Goal: Complete application form

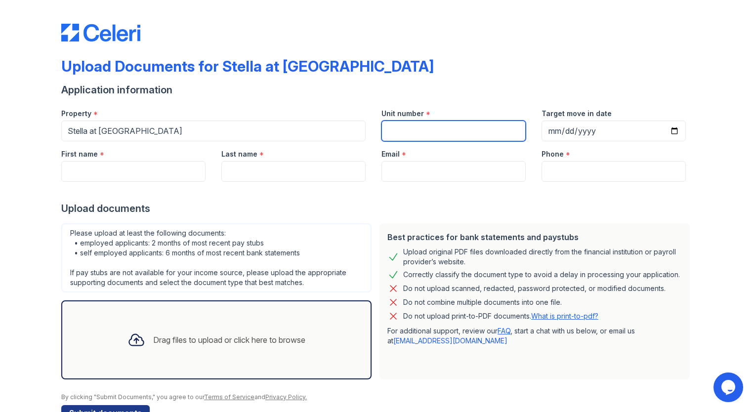
drag, startPoint x: 420, startPoint y: 133, endPoint x: 404, endPoint y: 128, distance: 17.2
click at [420, 133] on input "Unit number" at bounding box center [454, 131] width 144 height 21
type input "103"
click at [404, 128] on input "103" at bounding box center [454, 131] width 144 height 21
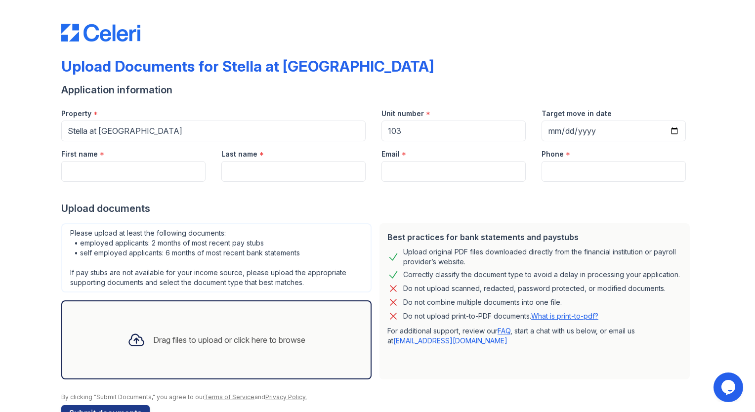
click at [449, 98] on form "Application information Property * Stella at [GEOGRAPHIC_DATA] Unit number * 10…" at bounding box center [377, 252] width 633 height 338
click at [670, 132] on input "Target move in date" at bounding box center [614, 131] width 144 height 21
type input "[DATE]"
click at [133, 173] on input "First name" at bounding box center [133, 171] width 144 height 21
click at [61, 163] on input "First name" at bounding box center [133, 171] width 144 height 21
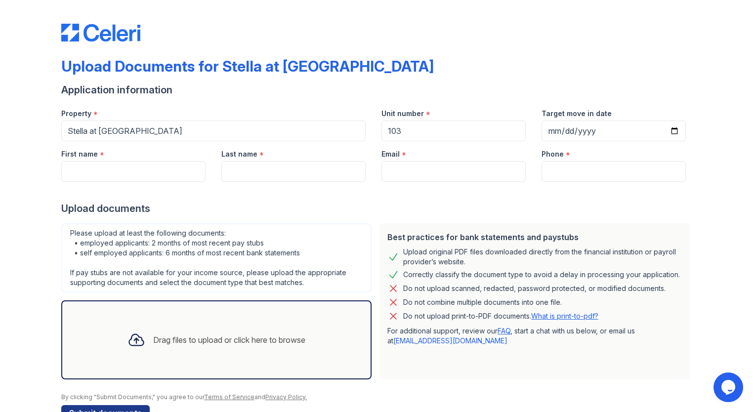
click at [36, 167] on div "Upload Documents for Stella at [GEOGRAPHIC_DATA] Application information Proper…" at bounding box center [378, 220] width 724 height 441
click at [79, 163] on input "First name" at bounding box center [133, 171] width 144 height 21
type input "[PERSON_NAME]"
type input "[EMAIL_ADDRESS][PERSON_NAME][DOMAIN_NAME]"
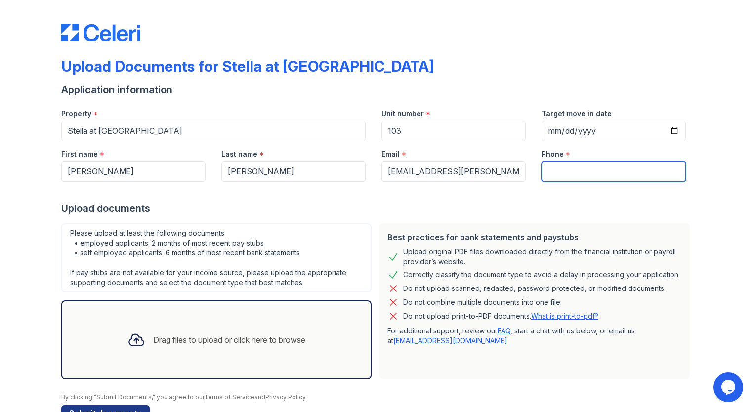
type input "9515192897"
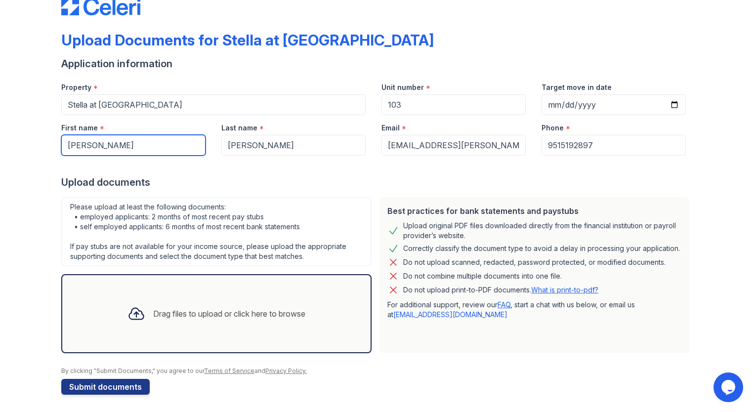
scroll to position [28, 0]
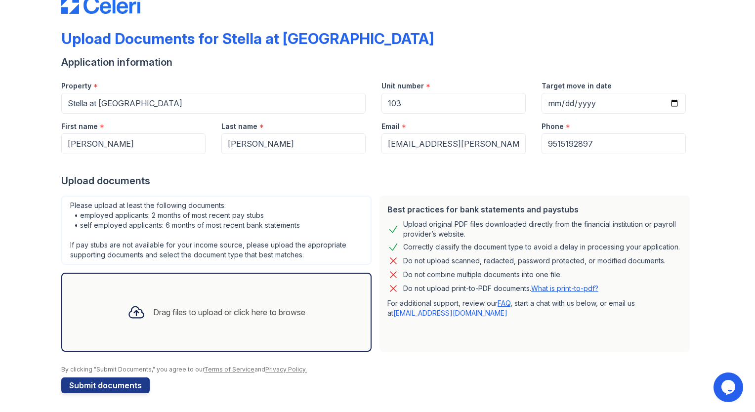
click at [564, 288] on link "What is print-to-pdf?" at bounding box center [564, 288] width 67 height 8
click at [189, 314] on div "Drag files to upload or click here to browse" at bounding box center [229, 312] width 152 height 12
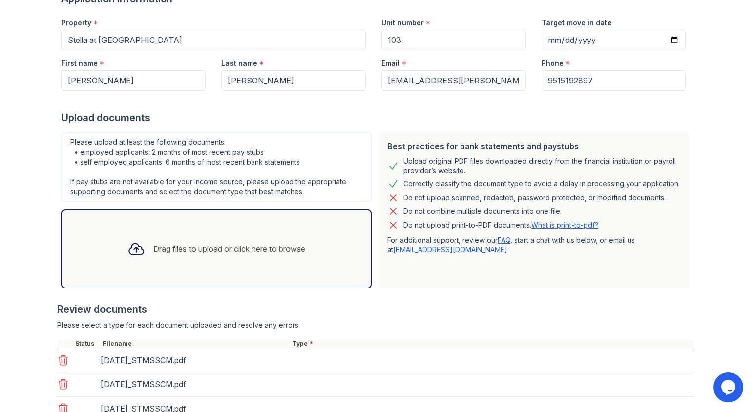
scroll to position [262, 0]
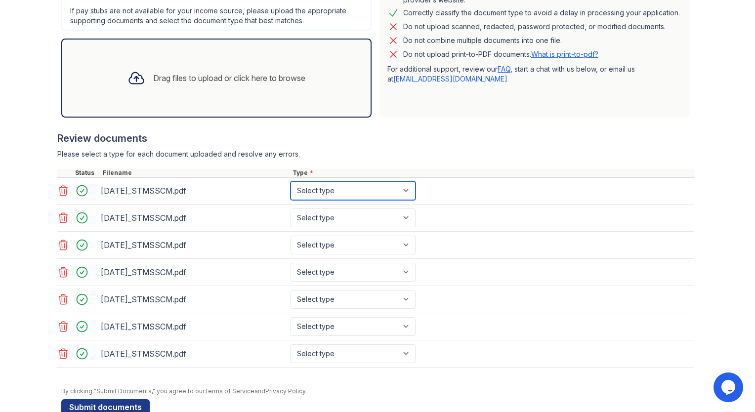
click at [405, 191] on select "Select type Paystub Bank Statement Offer Letter Tax Documents Benefit Award Let…" at bounding box center [353, 190] width 125 height 19
select select "bank_statement"
click at [291, 181] on select "Select type Paystub Bank Statement Offer Letter Tax Documents Benefit Award Let…" at bounding box center [353, 190] width 125 height 19
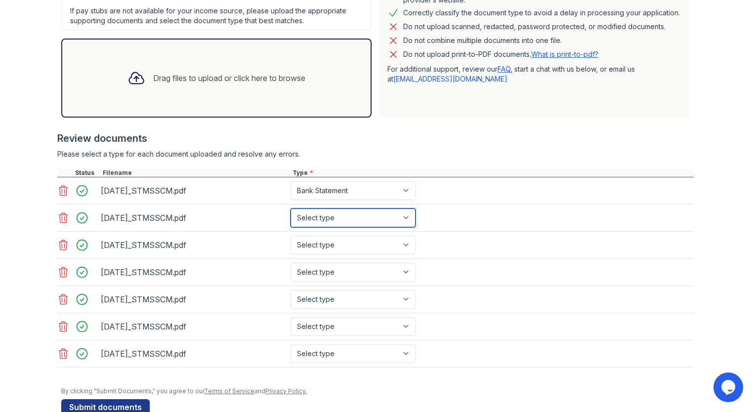
click at [399, 214] on select "Select type Paystub Bank Statement Offer Letter Tax Documents Benefit Award Let…" at bounding box center [353, 218] width 125 height 19
select select "bank_statement"
click at [291, 209] on select "Select type Paystub Bank Statement Offer Letter Tax Documents Benefit Award Let…" at bounding box center [353, 218] width 125 height 19
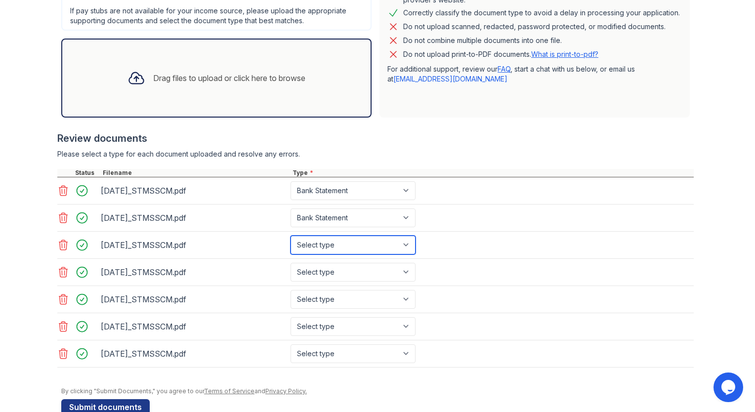
click at [383, 248] on select "Select type Paystub Bank Statement Offer Letter Tax Documents Benefit Award Let…" at bounding box center [353, 245] width 125 height 19
select select "bank_statement"
click at [291, 236] on select "Select type Paystub Bank Statement Offer Letter Tax Documents Benefit Award Let…" at bounding box center [353, 245] width 125 height 19
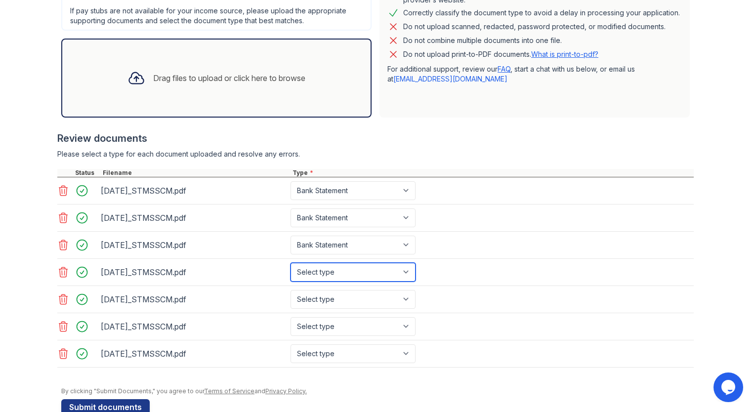
click at [377, 268] on select "Select type Paystub Bank Statement Offer Letter Tax Documents Benefit Award Let…" at bounding box center [353, 272] width 125 height 19
select select "bank_statement"
click at [291, 263] on select "Select type Paystub Bank Statement Offer Letter Tax Documents Benefit Award Let…" at bounding box center [353, 272] width 125 height 19
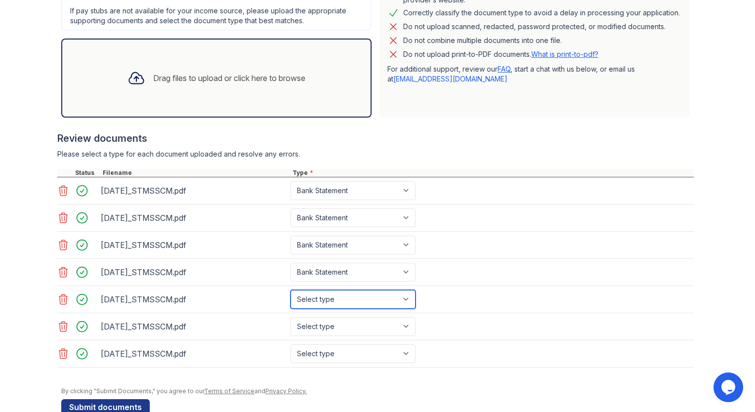
click at [364, 300] on select "Select type Paystub Bank Statement Offer Letter Tax Documents Benefit Award Let…" at bounding box center [353, 299] width 125 height 19
select select "bank_statement"
click at [291, 290] on select "Select type Paystub Bank Statement Offer Letter Tax Documents Benefit Award Let…" at bounding box center [353, 299] width 125 height 19
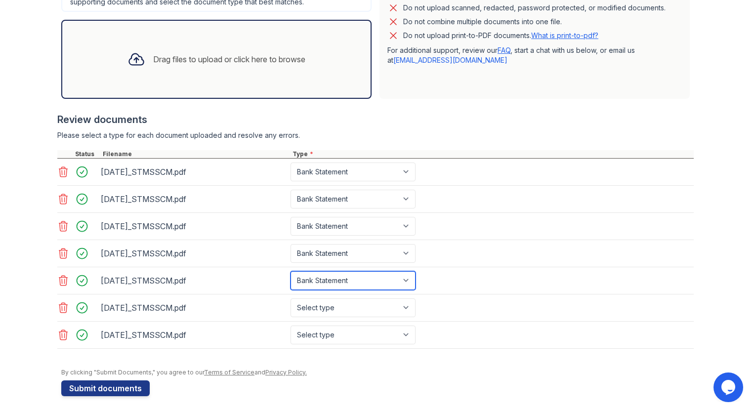
scroll to position [281, 0]
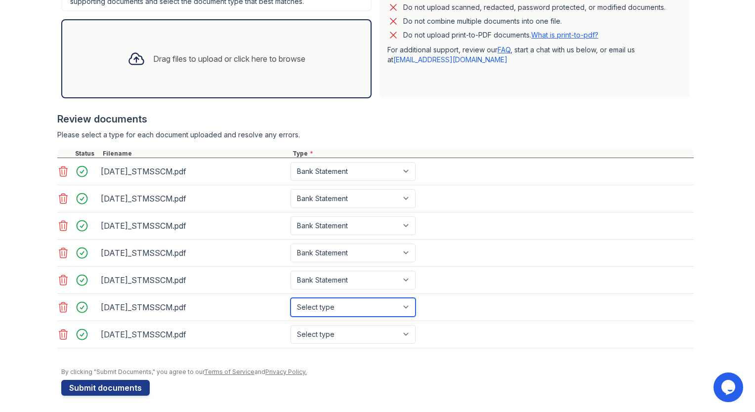
click at [401, 301] on select "Select type Paystub Bank Statement Offer Letter Tax Documents Benefit Award Let…" at bounding box center [353, 307] width 125 height 19
select select "bank_statement"
click at [291, 298] on select "Select type Paystub Bank Statement Offer Letter Tax Documents Benefit Award Let…" at bounding box center [353, 307] width 125 height 19
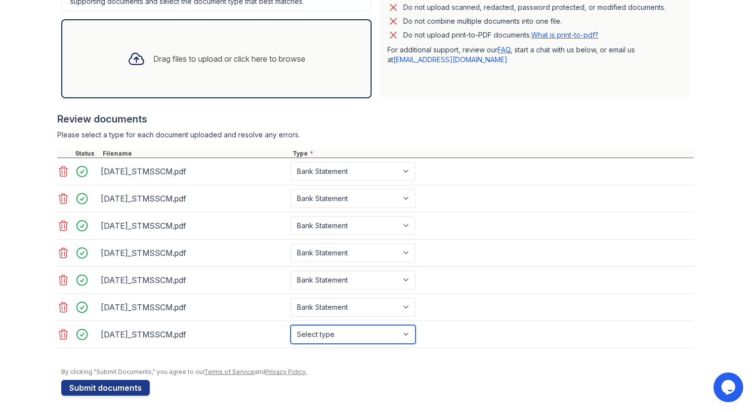
click at [352, 331] on select "Select type Paystub Bank Statement Offer Letter Tax Documents Benefit Award Let…" at bounding box center [353, 334] width 125 height 19
select select "bank_statement"
click at [291, 325] on select "Select type Paystub Bank Statement Offer Letter Tax Documents Benefit Award Let…" at bounding box center [353, 334] width 125 height 19
click at [488, 362] on div at bounding box center [377, 363] width 633 height 10
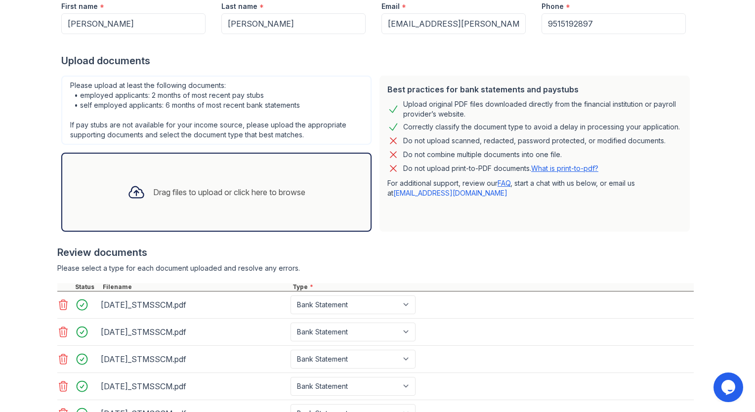
scroll to position [148, 0]
click at [199, 189] on div "Drag files to upload or click here to browse" at bounding box center [229, 192] width 152 height 12
click at [144, 191] on div "Drag files to upload or click here to browse" at bounding box center [217, 192] width 194 height 34
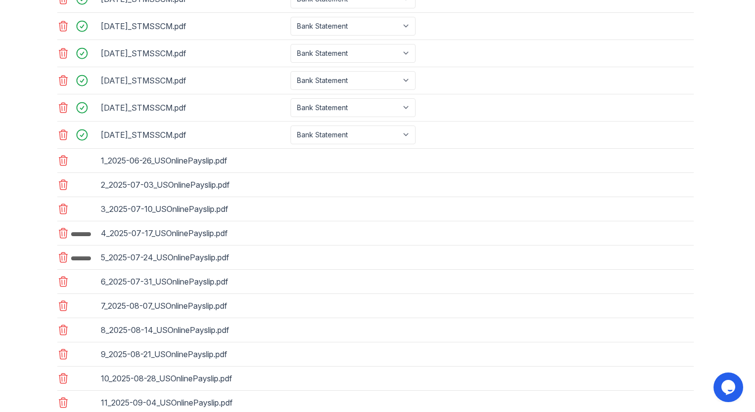
scroll to position [421, 0]
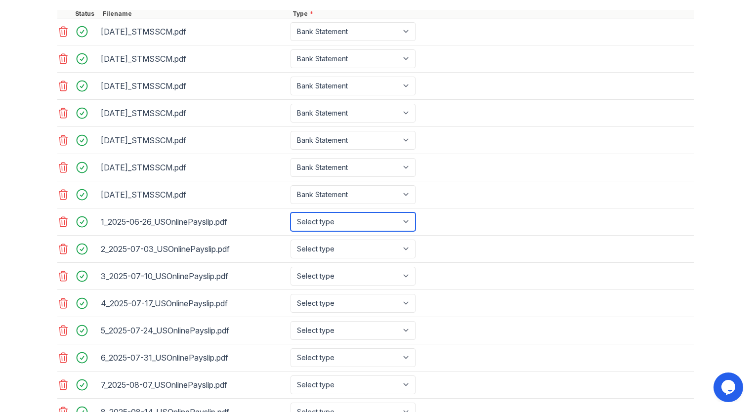
click at [406, 221] on select "Select type Paystub Bank Statement Offer Letter Tax Documents Benefit Award Let…" at bounding box center [353, 222] width 125 height 19
select select "paystub"
click at [291, 213] on select "Select type Paystub Bank Statement Offer Letter Tax Documents Benefit Award Let…" at bounding box center [353, 222] width 125 height 19
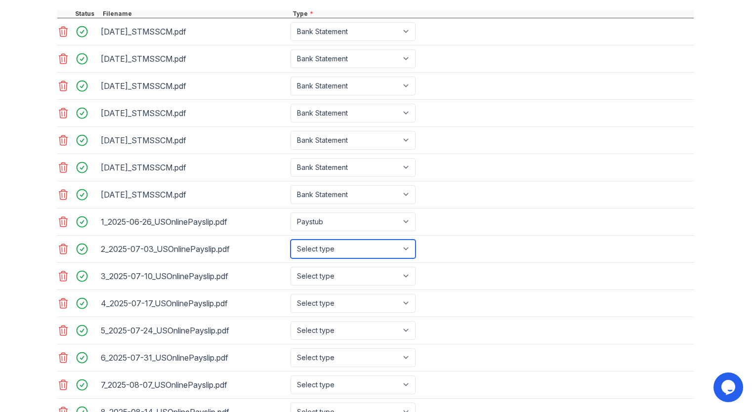
click at [344, 250] on select "Select type Paystub Bank Statement Offer Letter Tax Documents Benefit Award Let…" at bounding box center [353, 249] width 125 height 19
select select "paystub"
click at [291, 240] on select "Select type Paystub Bank Statement Offer Letter Tax Documents Benefit Award Let…" at bounding box center [353, 249] width 125 height 19
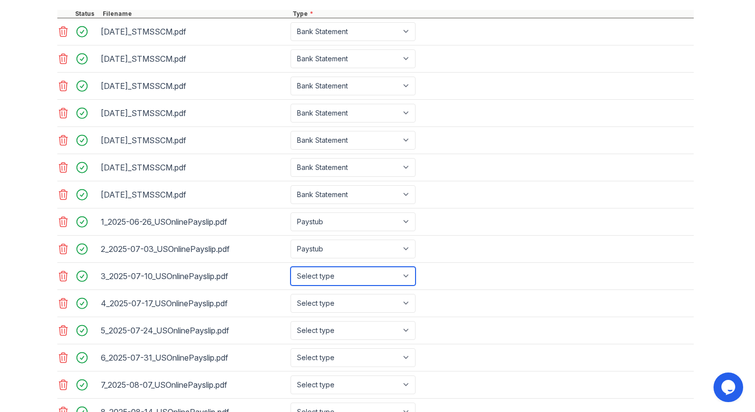
click at [327, 270] on select "Select type Paystub Bank Statement Offer Letter Tax Documents Benefit Award Let…" at bounding box center [353, 276] width 125 height 19
select select "paystub"
click at [291, 267] on select "Select type Paystub Bank Statement Offer Letter Tax Documents Benefit Award Let…" at bounding box center [353, 276] width 125 height 19
click at [322, 298] on select "Select type Paystub Bank Statement Offer Letter Tax Documents Benefit Award Let…" at bounding box center [353, 303] width 125 height 19
click at [291, 294] on select "Select type Paystub Bank Statement Offer Letter Tax Documents Benefit Award Let…" at bounding box center [353, 303] width 125 height 19
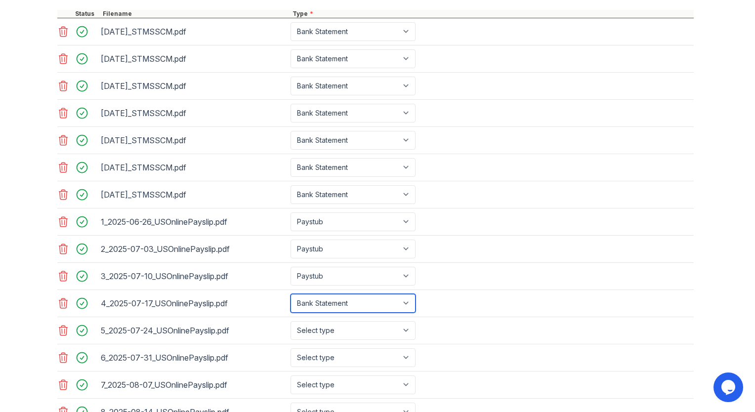
click at [320, 303] on select "Select type Paystub Bank Statement Offer Letter Tax Documents Benefit Award Let…" at bounding box center [353, 303] width 125 height 19
select select "paystub"
click at [291, 294] on select "Select type Paystub Bank Statement Offer Letter Tax Documents Benefit Award Let…" at bounding box center [353, 303] width 125 height 19
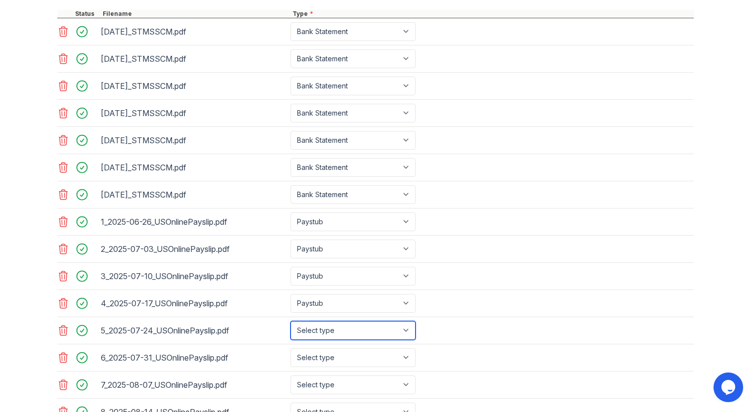
click at [320, 321] on select "Select type Paystub Bank Statement Offer Letter Tax Documents Benefit Award Let…" at bounding box center [353, 330] width 125 height 19
select select "paystub"
click at [291, 321] on select "Select type Paystub Bank Statement Offer Letter Tax Documents Benefit Award Let…" at bounding box center [353, 330] width 125 height 19
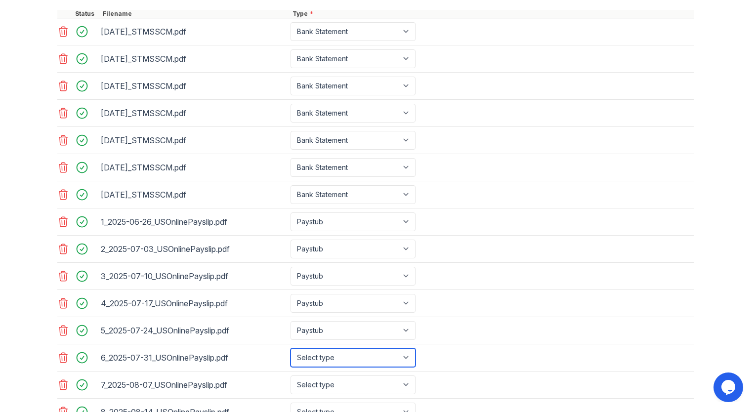
click at [314, 351] on select "Select type Paystub Bank Statement Offer Letter Tax Documents Benefit Award Let…" at bounding box center [353, 357] width 125 height 19
select select "paystub"
click at [291, 348] on select "Select type Paystub Bank Statement Offer Letter Tax Documents Benefit Award Let…" at bounding box center [353, 357] width 125 height 19
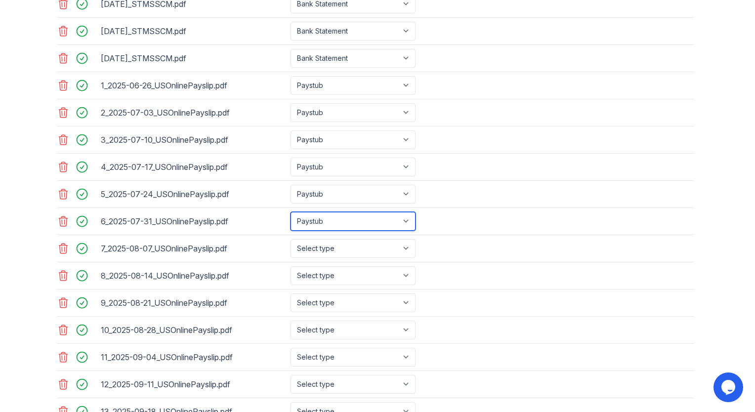
scroll to position [569, 0]
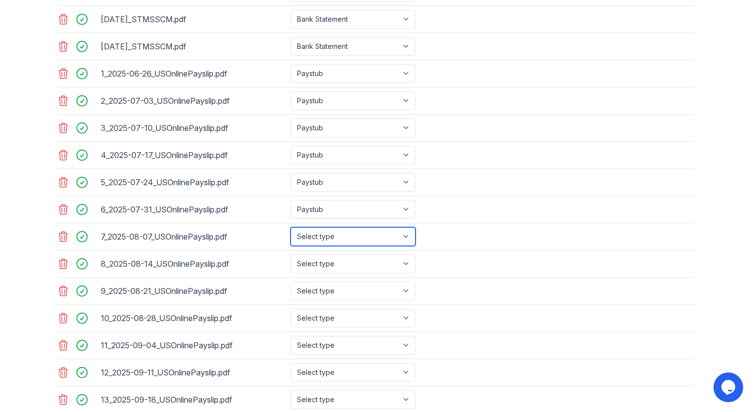
click at [369, 232] on select "Select type Paystub Bank Statement Offer Letter Tax Documents Benefit Award Let…" at bounding box center [353, 236] width 125 height 19
select select "paystub"
click at [291, 227] on select "Select type Paystub Bank Statement Offer Letter Tax Documents Benefit Award Let…" at bounding box center [353, 236] width 125 height 19
click at [337, 268] on div "8_2025-08-14_USOnlinePayslip.pdf Select type Paystub Bank Statement Offer Lette…" at bounding box center [375, 264] width 637 height 27
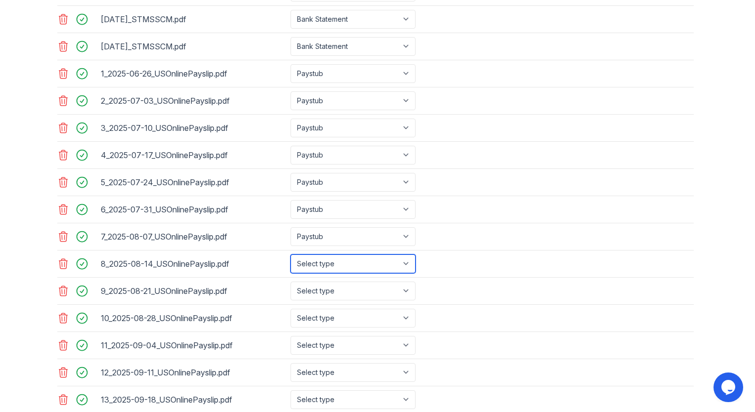
click at [334, 261] on select "Select type Paystub Bank Statement Offer Letter Tax Documents Benefit Award Let…" at bounding box center [353, 264] width 125 height 19
select select "paystub"
click at [291, 255] on select "Select type Paystub Bank Statement Offer Letter Tax Documents Benefit Award Let…" at bounding box center [353, 264] width 125 height 19
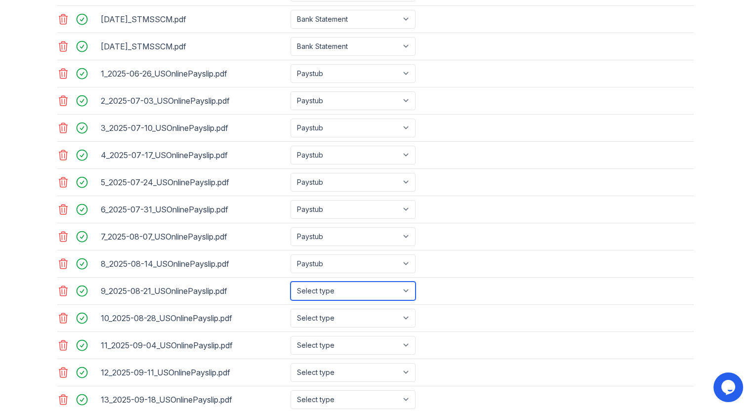
click at [329, 282] on select "Select type Paystub Bank Statement Offer Letter Tax Documents Benefit Award Let…" at bounding box center [353, 291] width 125 height 19
select select "paystub"
click at [291, 282] on select "Select type Paystub Bank Statement Offer Letter Tax Documents Benefit Award Let…" at bounding box center [353, 291] width 125 height 19
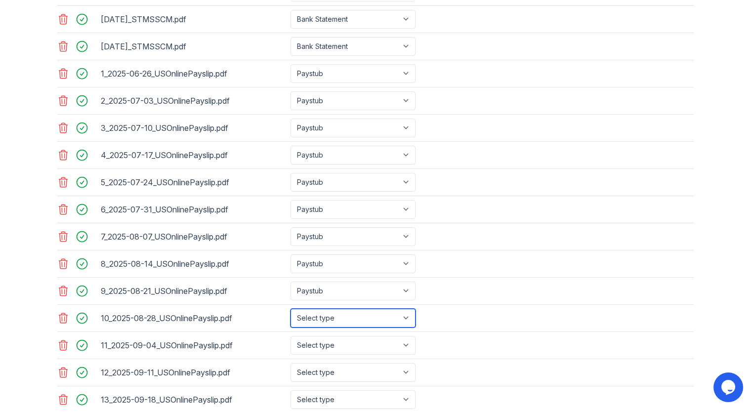
click at [330, 315] on select "Select type Paystub Bank Statement Offer Letter Tax Documents Benefit Award Let…" at bounding box center [353, 318] width 125 height 19
select select "paystub"
click at [291, 309] on select "Select type Paystub Bank Statement Offer Letter Tax Documents Benefit Award Let…" at bounding box center [353, 318] width 125 height 19
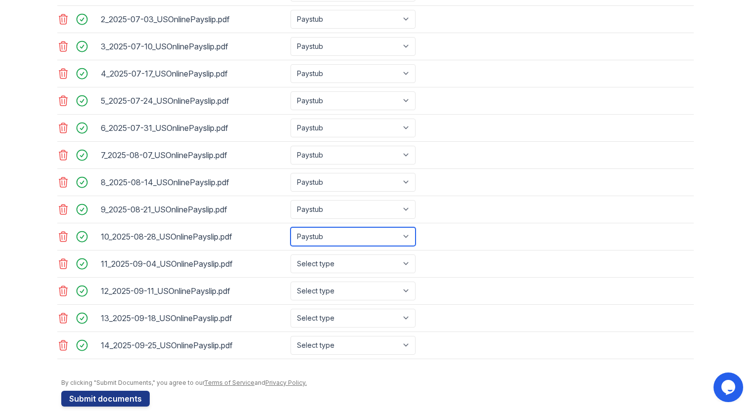
scroll to position [658, 0]
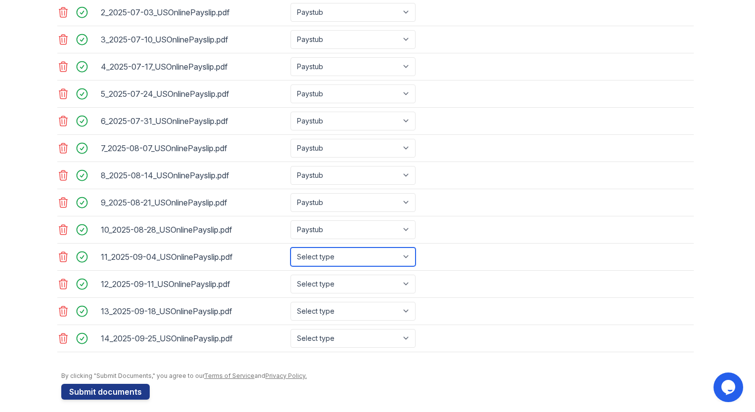
click at [352, 254] on select "Select type Paystub Bank Statement Offer Letter Tax Documents Benefit Award Let…" at bounding box center [353, 257] width 125 height 19
select select "paystub"
click at [291, 248] on select "Select type Paystub Bank Statement Offer Letter Tax Documents Benefit Award Let…" at bounding box center [353, 257] width 125 height 19
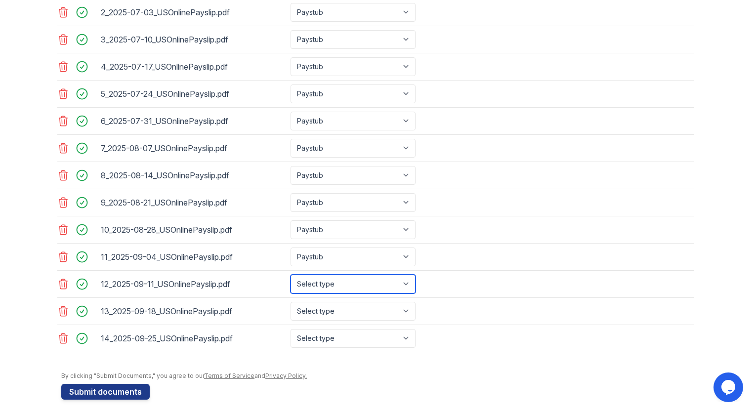
click at [329, 279] on select "Select type Paystub Bank Statement Offer Letter Tax Documents Benefit Award Let…" at bounding box center [353, 284] width 125 height 19
select select "paystub"
click at [291, 275] on select "Select type Paystub Bank Statement Offer Letter Tax Documents Benefit Award Let…" at bounding box center [353, 284] width 125 height 19
click at [322, 306] on select "Select type Paystub Bank Statement Offer Letter Tax Documents Benefit Award Let…" at bounding box center [353, 311] width 125 height 19
select select "paystub"
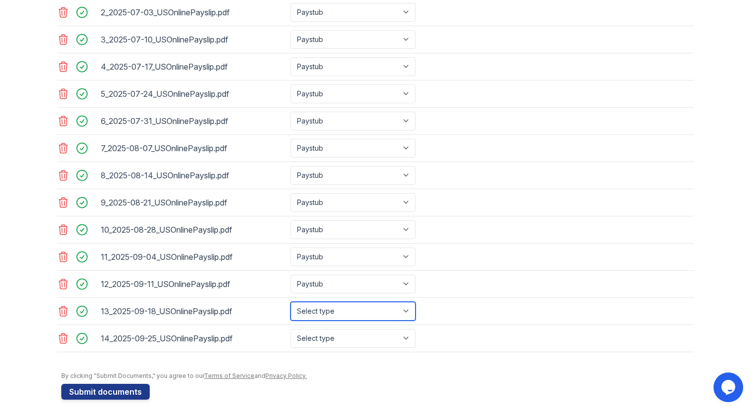
click at [291, 302] on select "Select type Paystub Bank Statement Offer Letter Tax Documents Benefit Award Let…" at bounding box center [353, 311] width 125 height 19
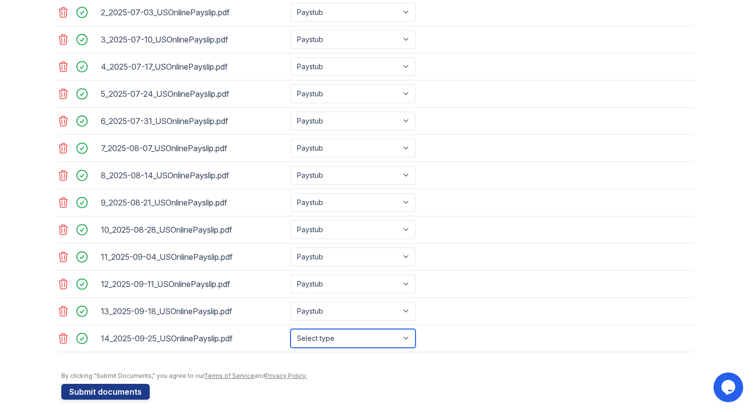
click at [316, 333] on select "Select type Paystub Bank Statement Offer Letter Tax Documents Benefit Award Let…" at bounding box center [353, 338] width 125 height 19
select select "paystub"
click at [291, 329] on select "Select type Paystub Bank Statement Offer Letter Tax Documents Benefit Award Let…" at bounding box center [353, 338] width 125 height 19
click at [371, 372] on div "By clicking "Submit Documents," you agree to our Terms of Service and Privacy P…" at bounding box center [377, 376] width 633 height 8
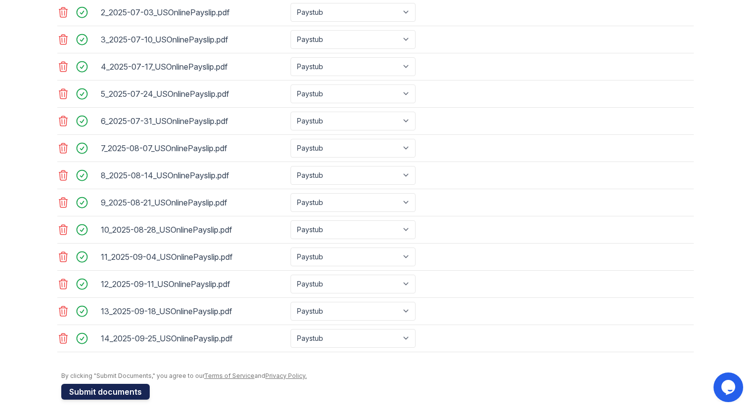
click at [88, 374] on button "Submit documents" at bounding box center [105, 392] width 88 height 16
